Goal: Task Accomplishment & Management: Complete application form

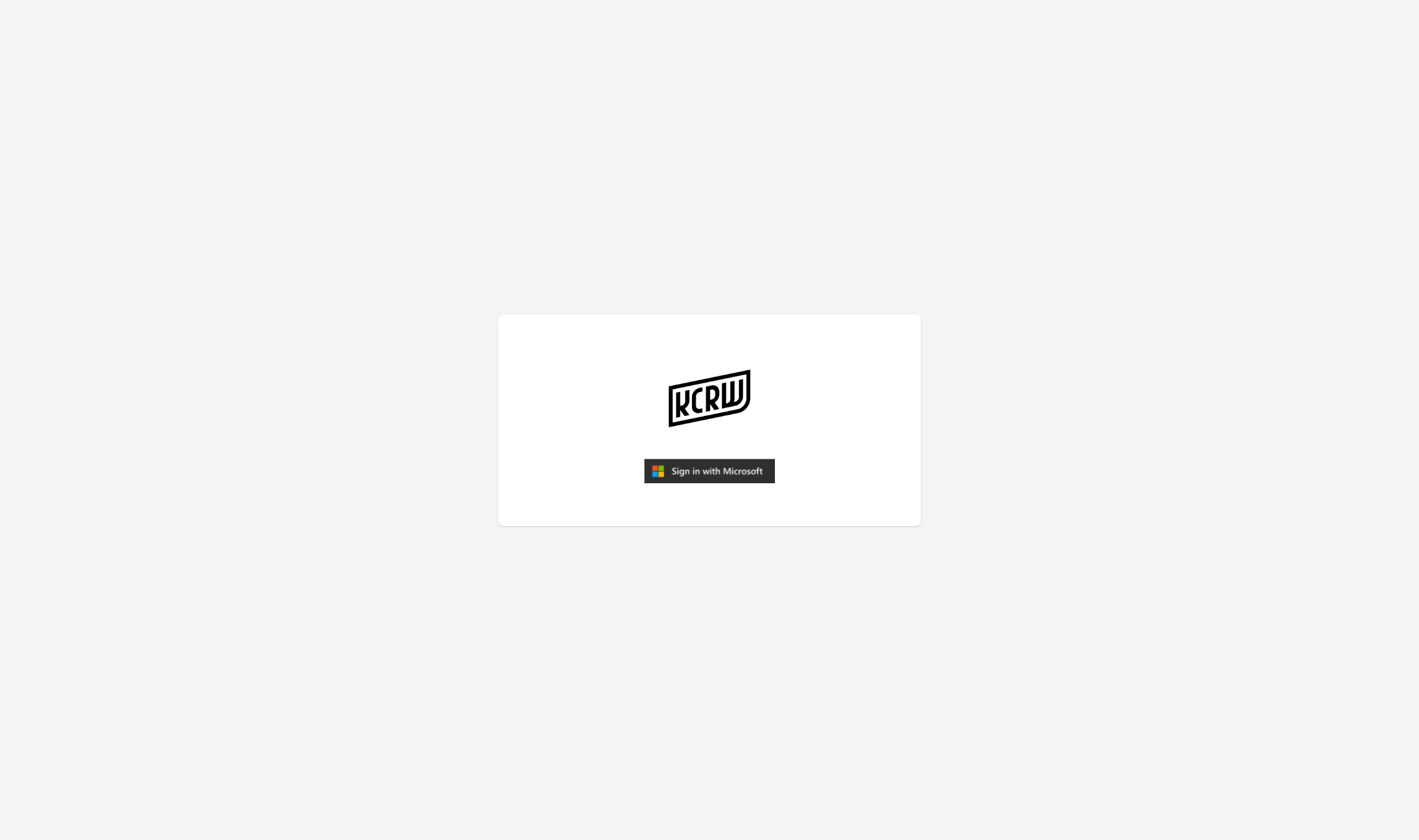
click at [733, 459] on img "submit" at bounding box center [709, 471] width 131 height 25
click at [663, 462] on img "submit" at bounding box center [709, 471] width 131 height 25
click at [684, 453] on article at bounding box center [710, 420] width 423 height 211
click at [670, 467] on img "submit" at bounding box center [709, 471] width 131 height 25
click at [731, 464] on img "submit" at bounding box center [709, 471] width 131 height 25
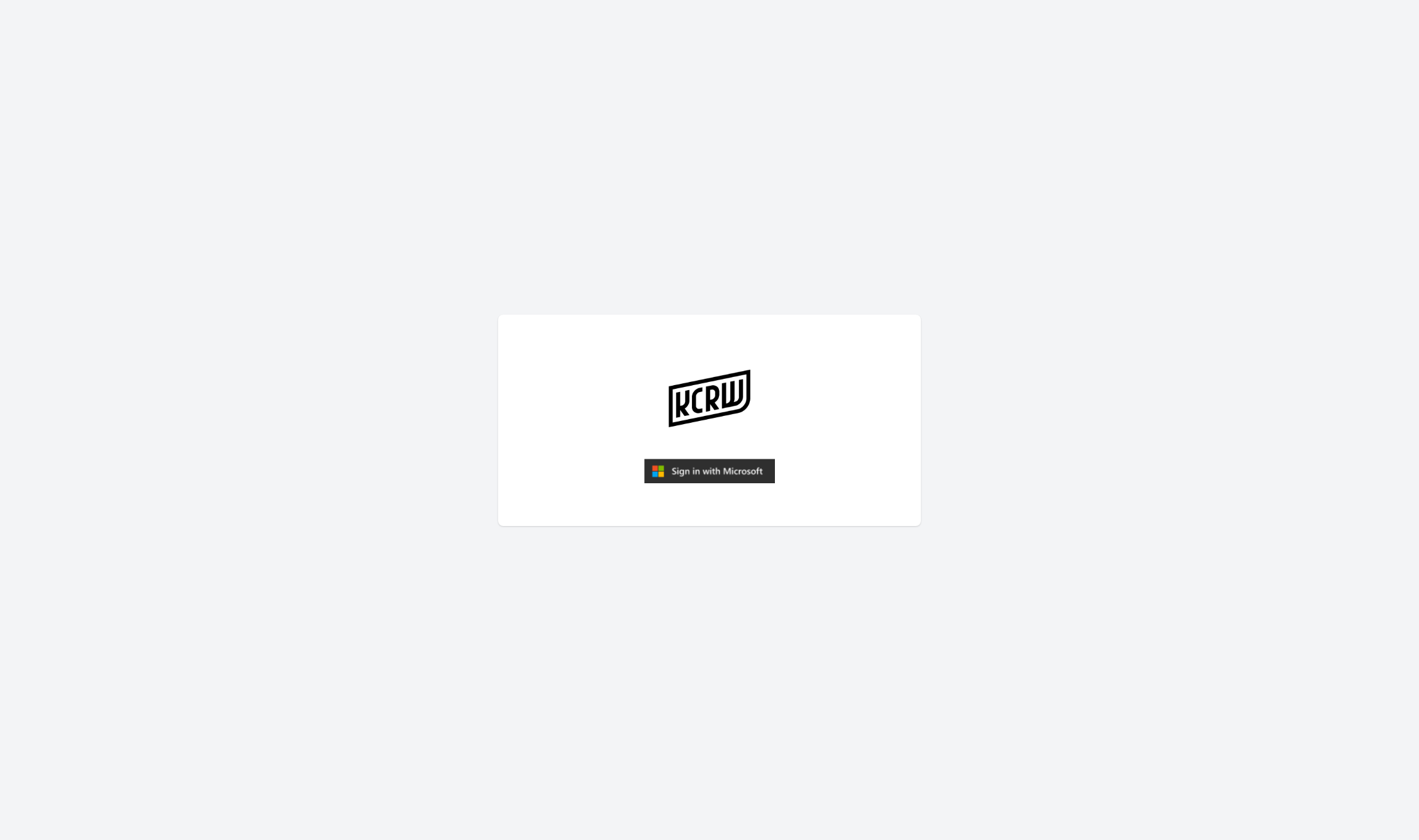
click at [652, 469] on img "submit" at bounding box center [709, 471] width 131 height 25
